Goal: Transaction & Acquisition: Purchase product/service

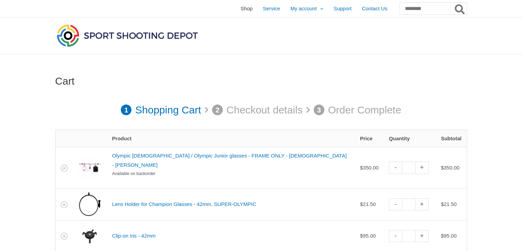
click at [241, 9] on span "Shop" at bounding box center [247, 8] width 12 height 17
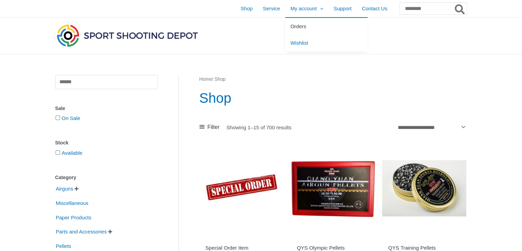
click at [290, 25] on span "Orders" at bounding box center [298, 26] width 16 height 6
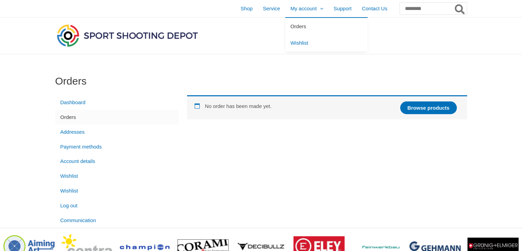
click at [290, 27] on span "Orders" at bounding box center [298, 26] width 16 height 6
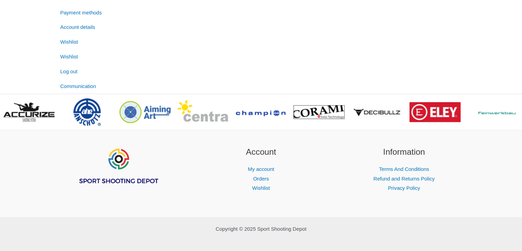
scroll to position [140, 0]
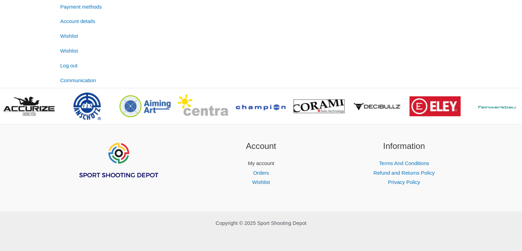
click at [254, 166] on link "My account" at bounding box center [261, 163] width 26 height 6
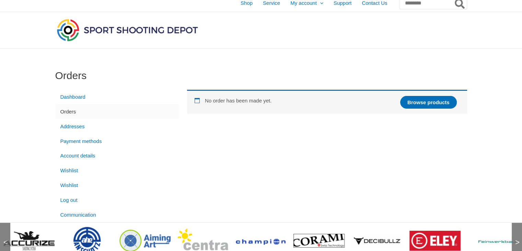
scroll to position [4, 0]
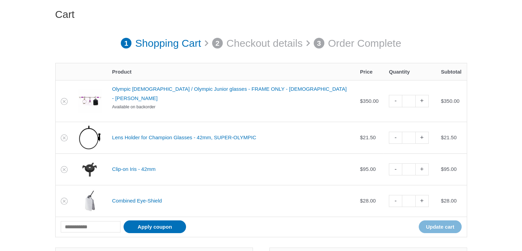
scroll to position [58, 0]
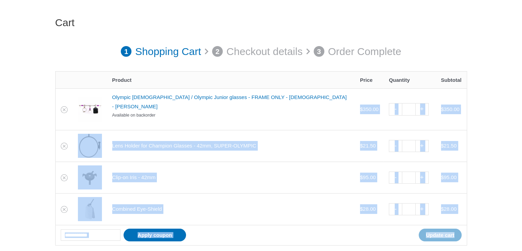
drag, startPoint x: 331, startPoint y: 103, endPoint x: 455, endPoint y: 233, distance: 179.2
click at [455, 233] on tbody "Olympic Lady / Olympic Junior glasses - FRAME ONLY - LADY - VIOLETT Available o…" at bounding box center [261, 166] width 411 height 157
click at [328, 204] on div "Combined Eye-Shield" at bounding box center [231, 209] width 238 height 10
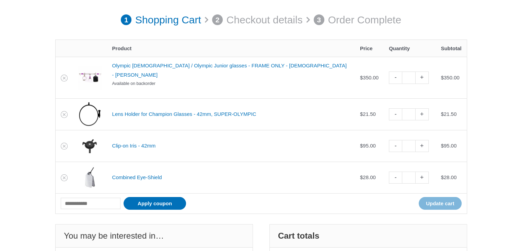
scroll to position [89, 0]
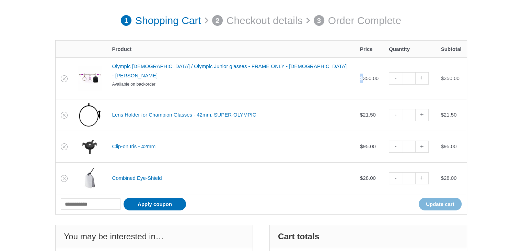
drag, startPoint x: 343, startPoint y: 72, endPoint x: 333, endPoint y: 72, distance: 10.0
click at [333, 72] on tr "Olympic Lady / Olympic Junior glasses - FRAME ONLY - LADY - VIOLETT Available o…" at bounding box center [261, 78] width 411 height 42
click at [360, 75] on bdi "$ 350.00" at bounding box center [369, 78] width 19 height 6
drag, startPoint x: 365, startPoint y: 75, endPoint x: 334, endPoint y: 71, distance: 31.8
click at [355, 71] on td "$ 350.00" at bounding box center [369, 78] width 29 height 42
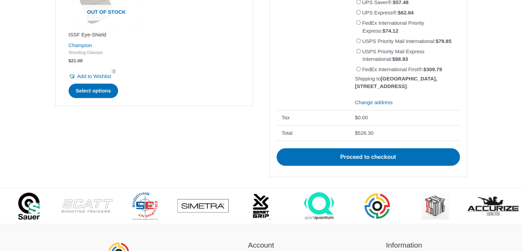
scroll to position [406, 0]
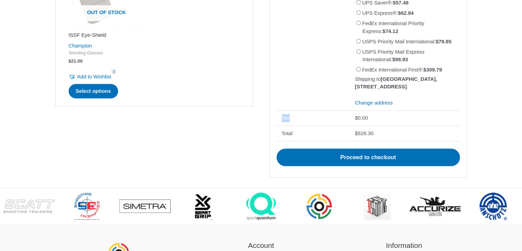
drag, startPoint x: 295, startPoint y: 153, endPoint x: 277, endPoint y: 154, distance: 18.2
click at [277, 126] on th "Tax" at bounding box center [313, 117] width 73 height 15
click at [232, 165] on div "You may be interested in… Out of stock ISSF Eye-Shield Champion Shooting Glasse…" at bounding box center [261, 48] width 412 height 280
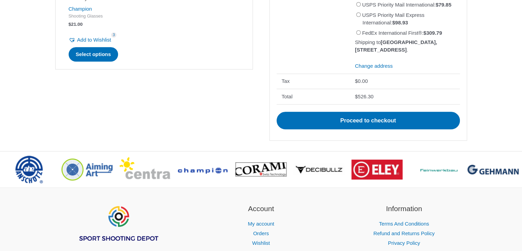
scroll to position [431, 0]
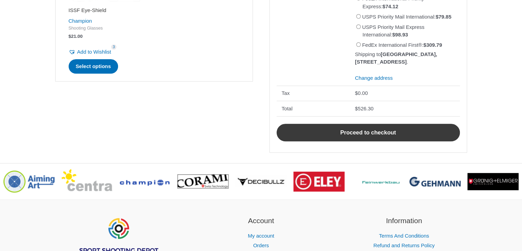
click at [361, 141] on link "Proceed to checkout" at bounding box center [368, 133] width 183 height 18
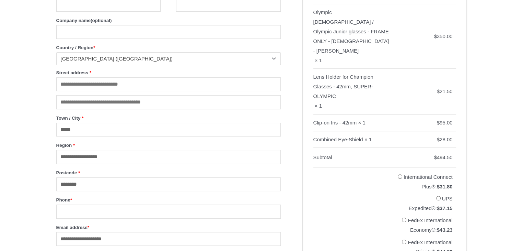
scroll to position [199, 0]
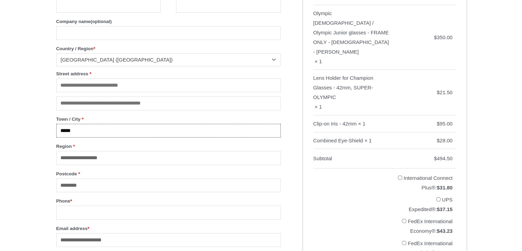
drag, startPoint x: 132, startPoint y: 128, endPoint x: 40, endPoint y: 129, distance: 92.0
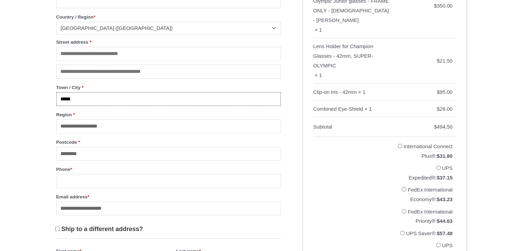
scroll to position [230, 0]
drag, startPoint x: 122, startPoint y: 131, endPoint x: 33, endPoint y: 129, distance: 88.9
click at [33, 129] on div "**********" at bounding box center [261, 246] width 522 height 845
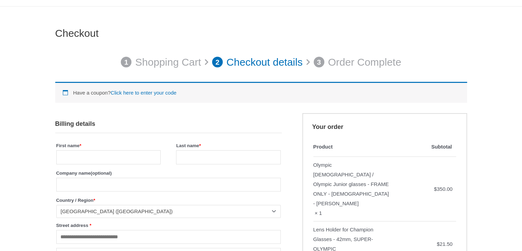
scroll to position [45, 0]
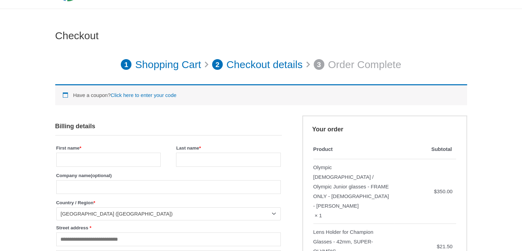
click at [168, 67] on p "Shopping Cart" at bounding box center [168, 64] width 66 height 19
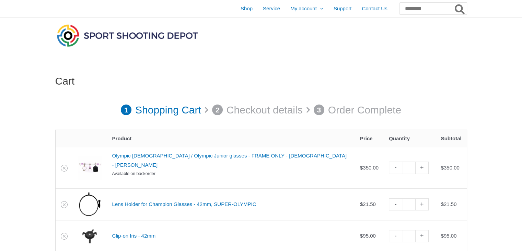
drag, startPoint x: 206, startPoint y: 40, endPoint x: 220, endPoint y: 40, distance: 14.4
click at [220, 40] on div at bounding box center [193, 36] width 277 height 36
drag, startPoint x: 220, startPoint y: 40, endPoint x: 77, endPoint y: 37, distance: 143.6
click at [77, 37] on div at bounding box center [193, 36] width 277 height 36
click at [221, 38] on div at bounding box center [193, 36] width 277 height 36
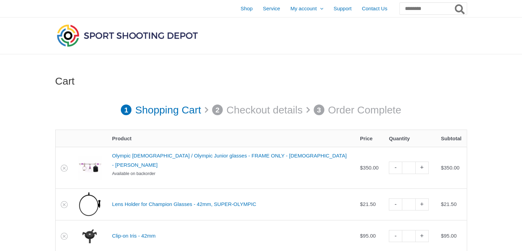
drag, startPoint x: 232, startPoint y: 40, endPoint x: 107, endPoint y: 28, distance: 125.2
click at [107, 28] on div at bounding box center [193, 36] width 277 height 36
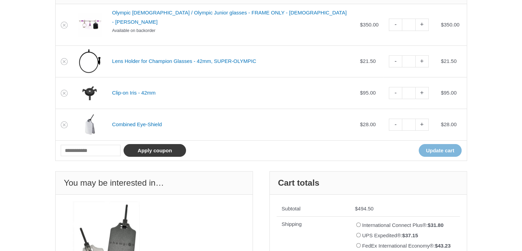
scroll to position [118, 0]
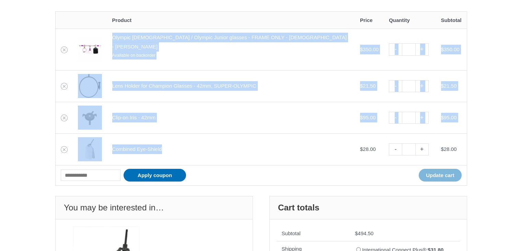
drag, startPoint x: 180, startPoint y: 142, endPoint x: 106, endPoint y: 56, distance: 113.7
click at [106, 56] on tbody "Olympic Lady / Olympic Junior glasses - FRAME ONLY - LADY - VIOLETT Available o…" at bounding box center [261, 106] width 411 height 157
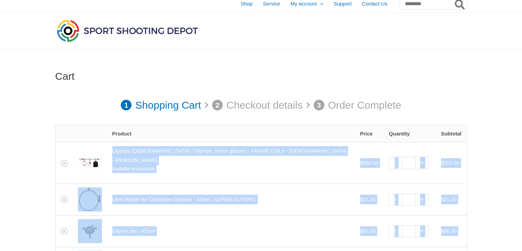
scroll to position [0, 0]
